Goal: Find specific page/section: Find specific page/section

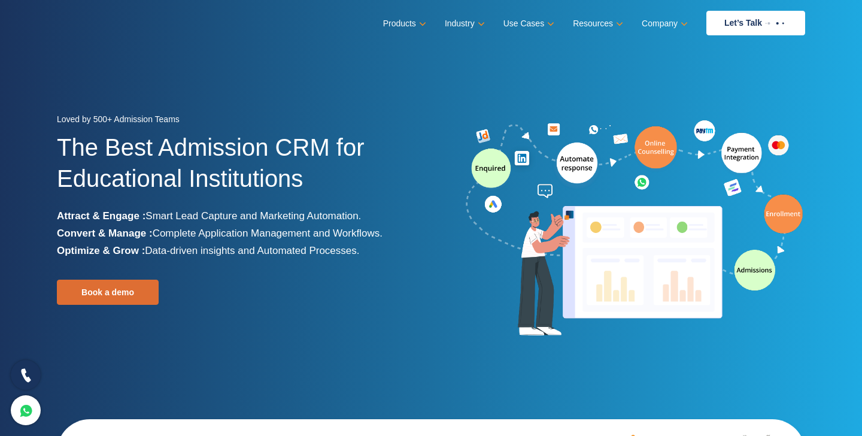
click at [27, 374] on icon at bounding box center [26, 374] width 14 height 17
click at [33, 411] on link at bounding box center [26, 410] width 30 height 30
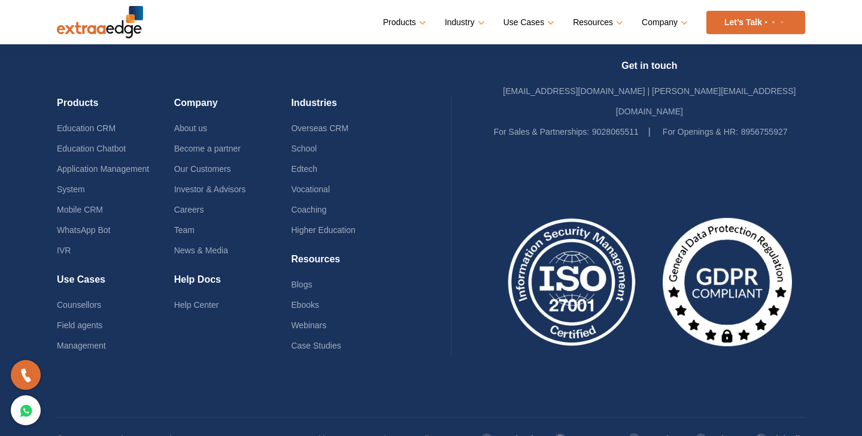
scroll to position [2978, 0]
click at [205, 300] on link "Help Center" at bounding box center [196, 305] width 45 height 10
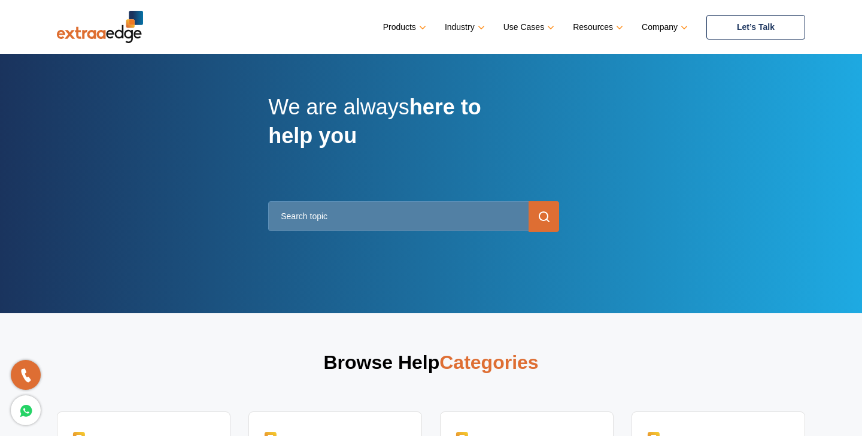
click at [742, 19] on link "Let’s Talk" at bounding box center [755, 27] width 99 height 25
